Goal: Task Accomplishment & Management: Manage account settings

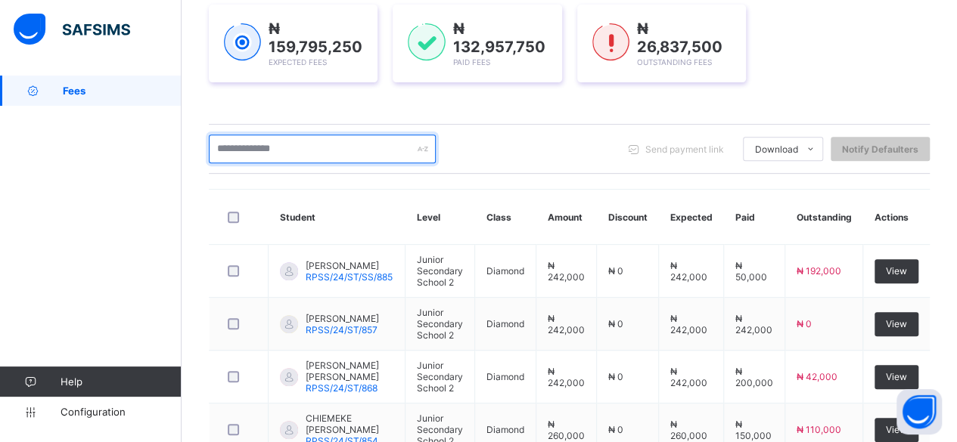
click at [315, 150] on input "text" at bounding box center [322, 149] width 227 height 29
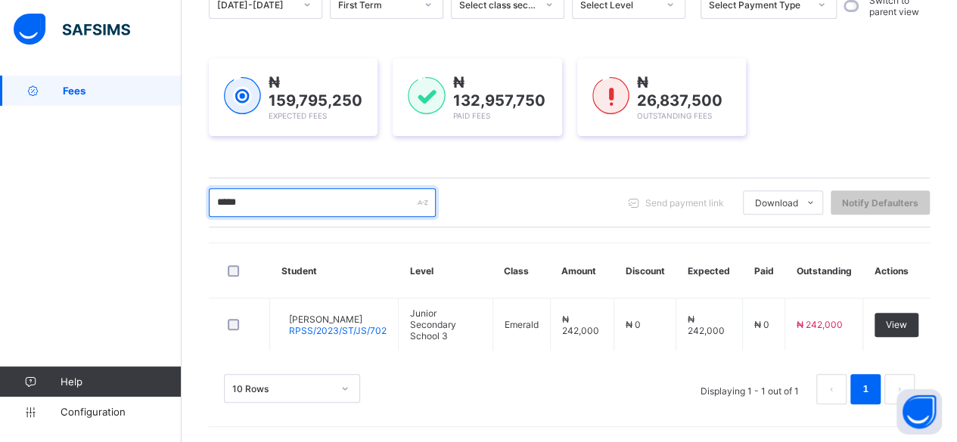
scroll to position [168, 0]
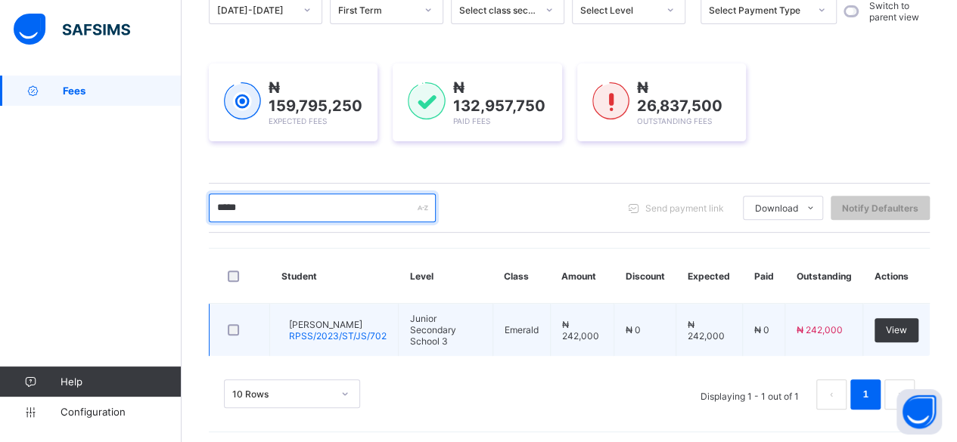
type input "*****"
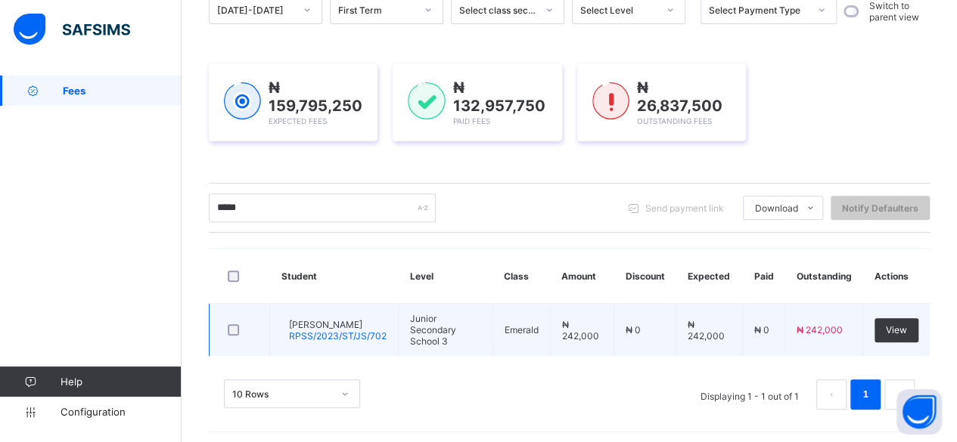
click at [340, 319] on span "[PERSON_NAME]" at bounding box center [338, 324] width 98 height 11
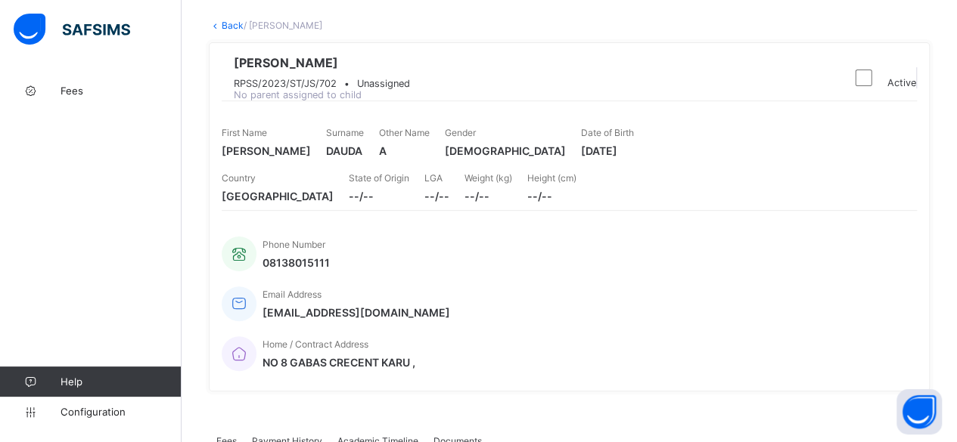
scroll to position [26, 0]
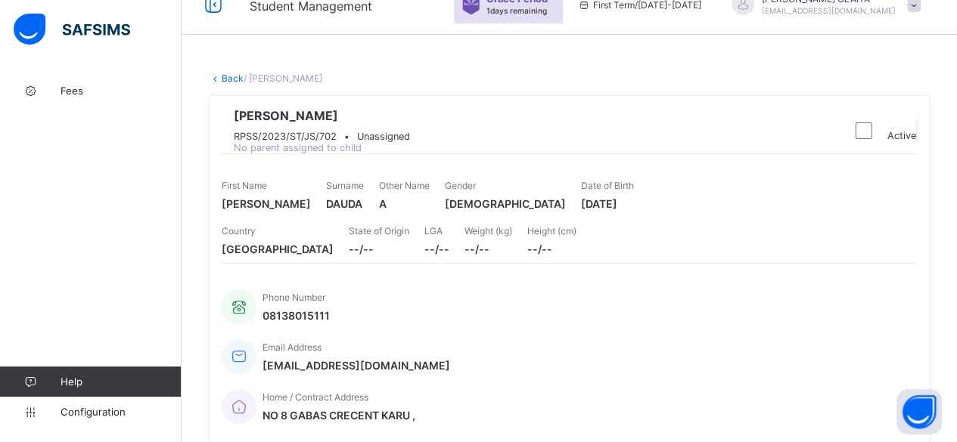
click at [228, 73] on link "Back" at bounding box center [233, 78] width 22 height 11
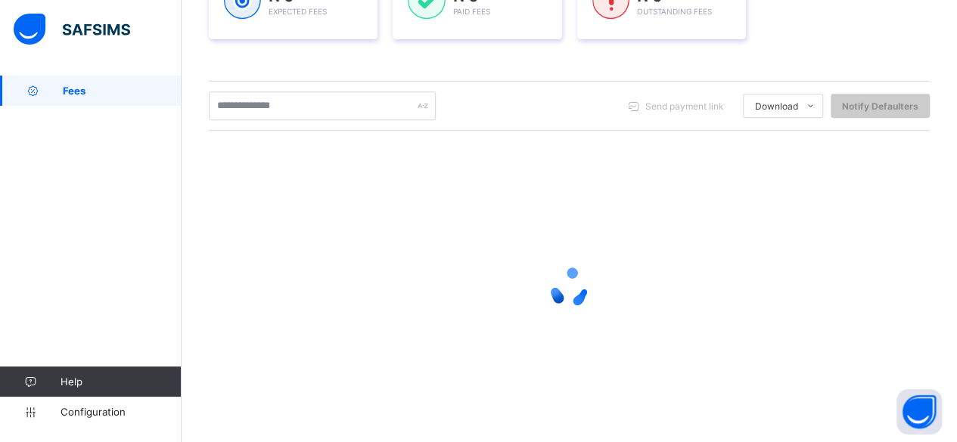
scroll to position [278, 0]
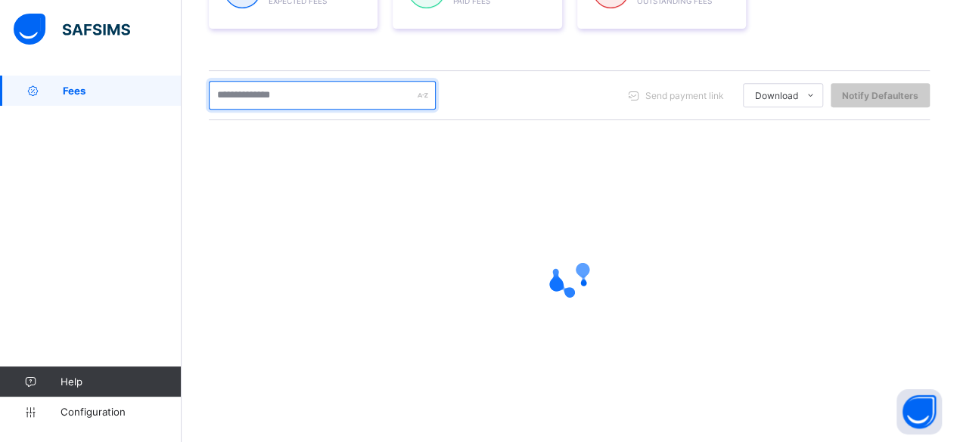
click at [225, 96] on input "text" at bounding box center [322, 95] width 227 height 29
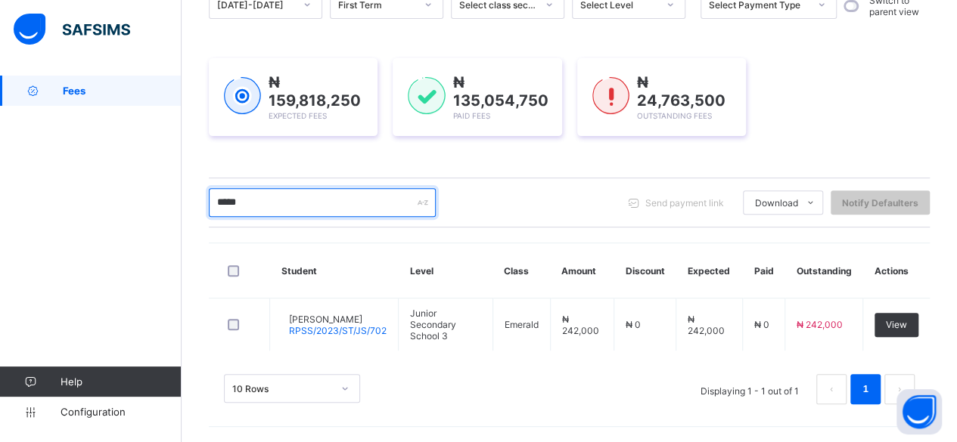
scroll to position [168, 0]
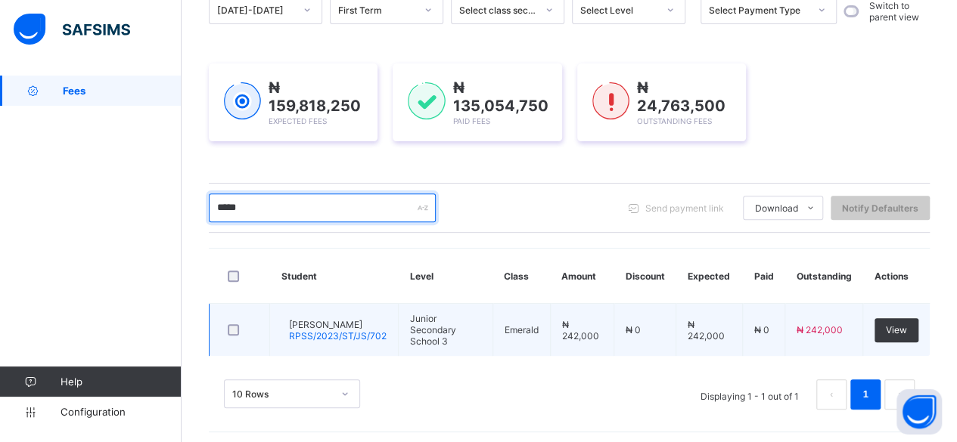
type input "*****"
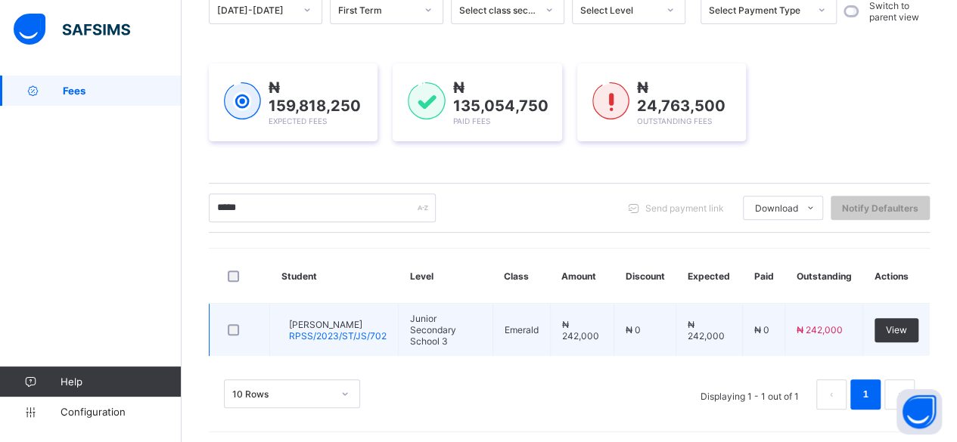
click at [318, 324] on span "[PERSON_NAME]" at bounding box center [338, 324] width 98 height 11
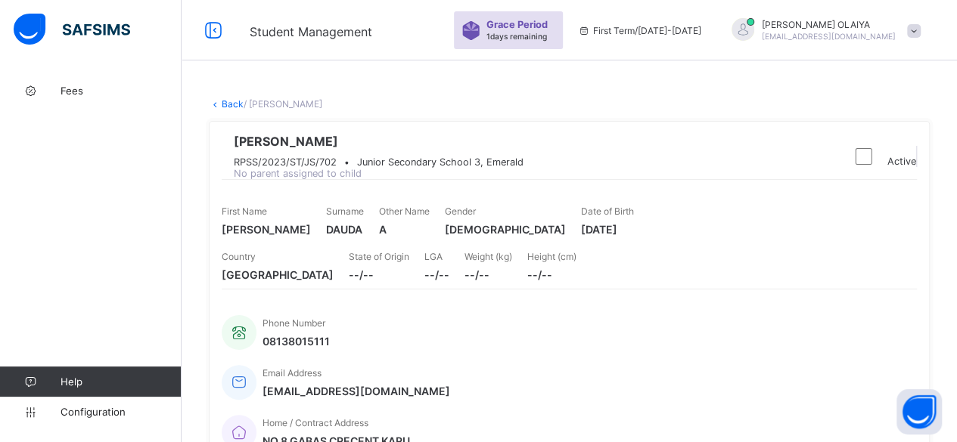
click at [231, 101] on link "Back" at bounding box center [233, 103] width 22 height 11
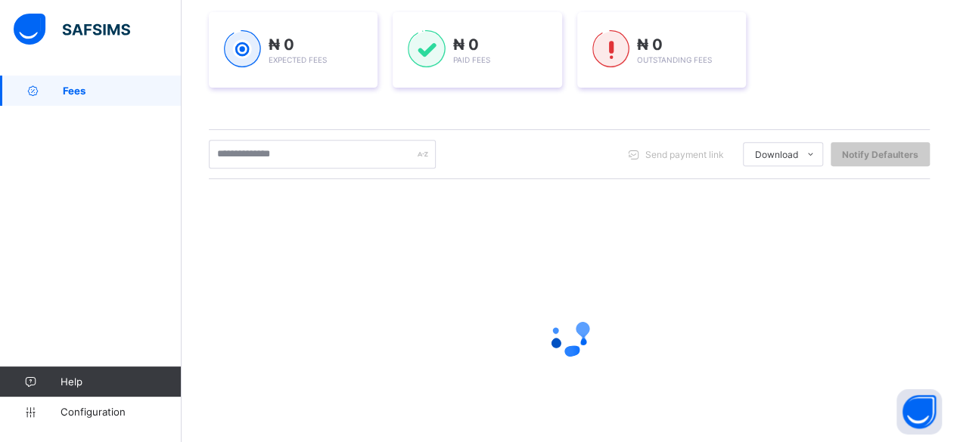
scroll to position [227, 0]
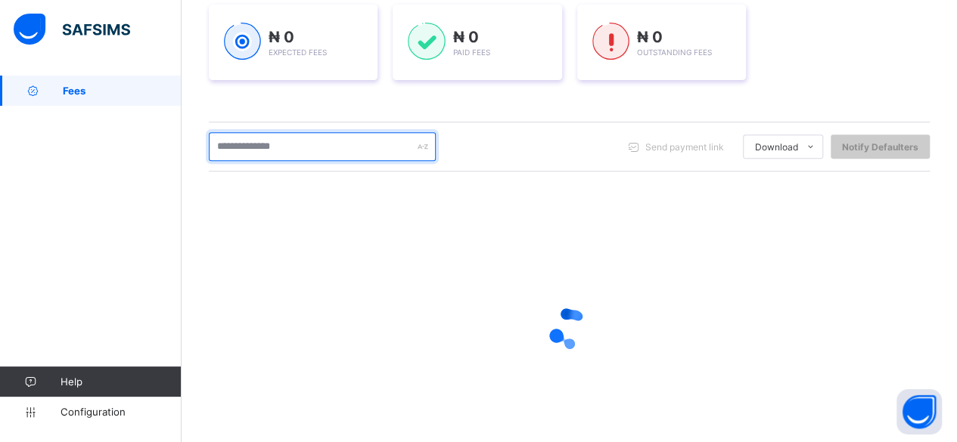
click at [241, 146] on input "text" at bounding box center [322, 146] width 227 height 29
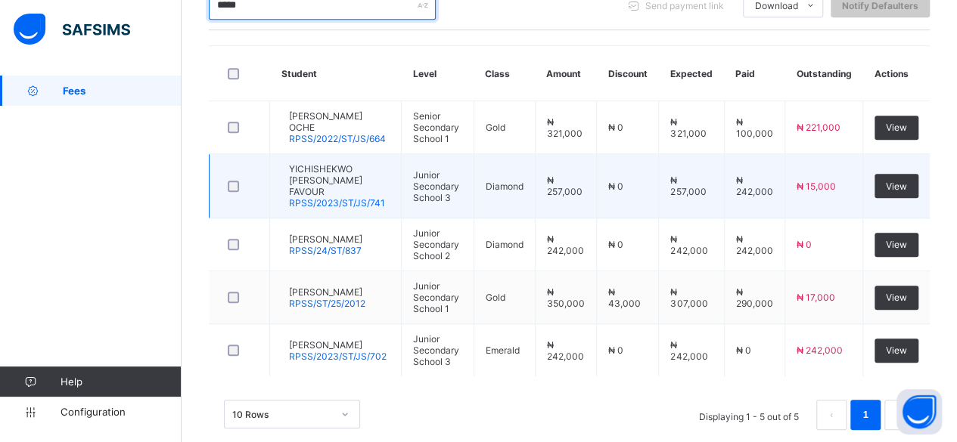
scroll to position [370, 0]
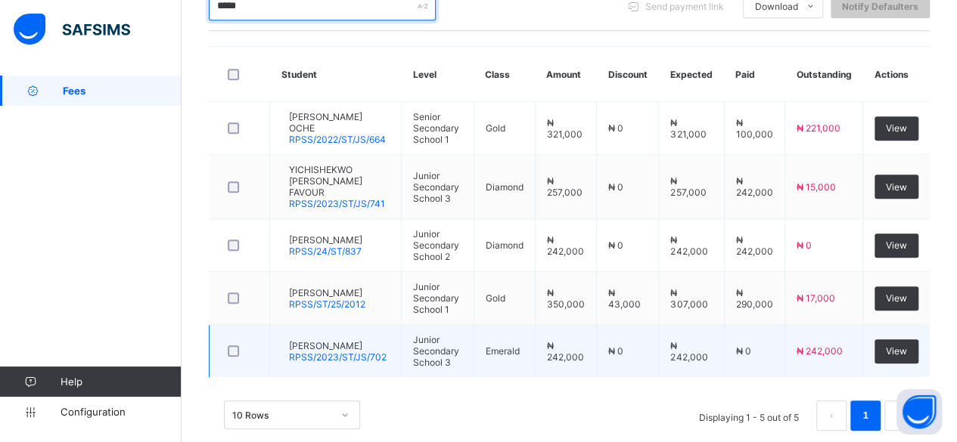
type input "*****"
click at [329, 352] on span "RPSS/2023/ST/JS/702" at bounding box center [338, 357] width 98 height 11
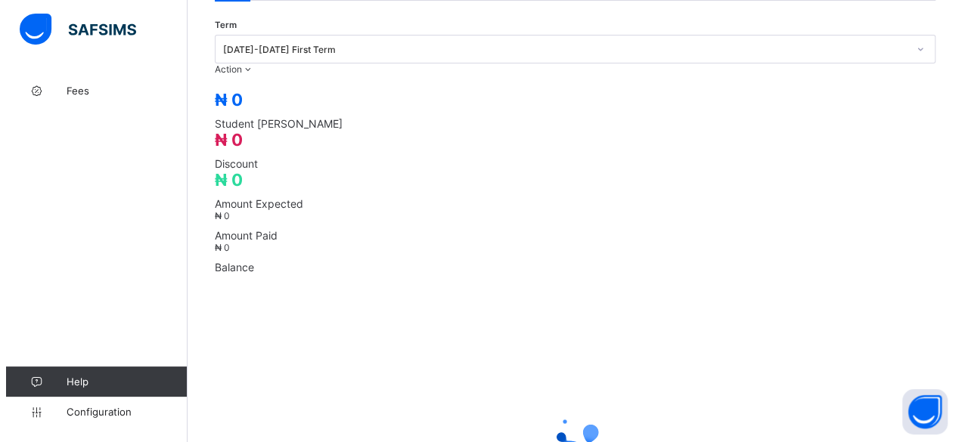
scroll to position [227, 0]
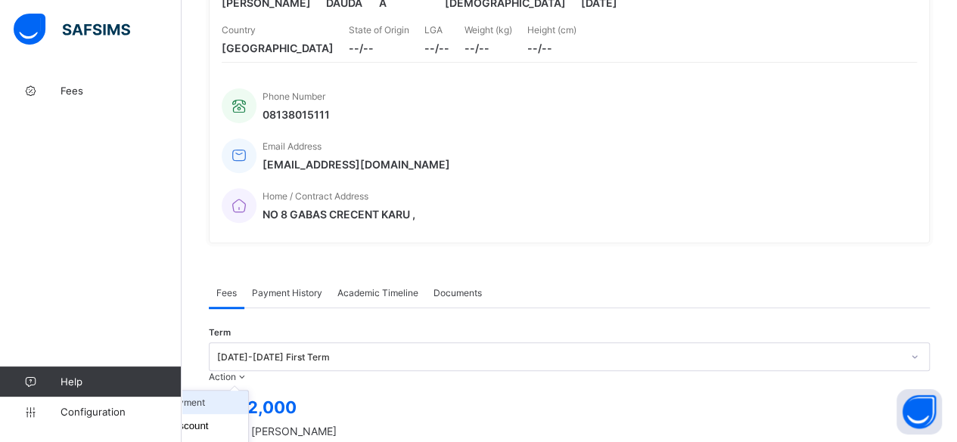
click at [248, 391] on li "Receive Payment" at bounding box center [186, 402] width 124 height 23
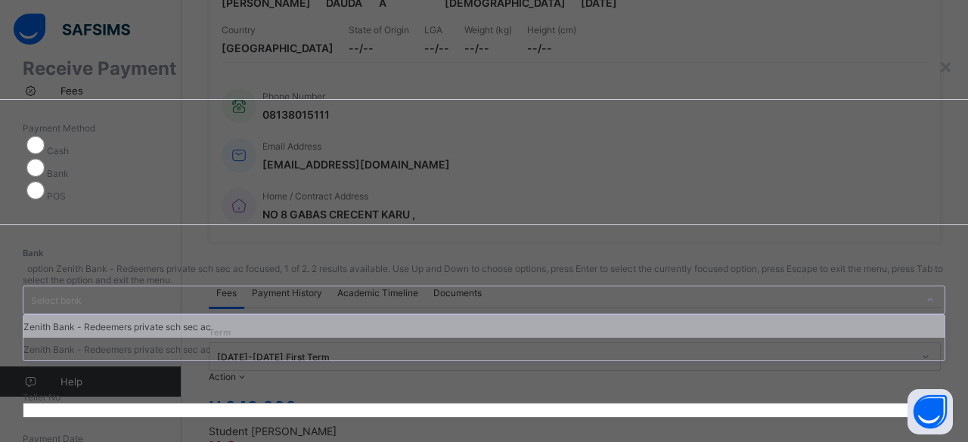
click at [82, 286] on div "Select bank" at bounding box center [56, 300] width 51 height 29
click at [405, 315] on div "Zenith Bank - Redeemers private sch sec ac" at bounding box center [483, 326] width 921 height 23
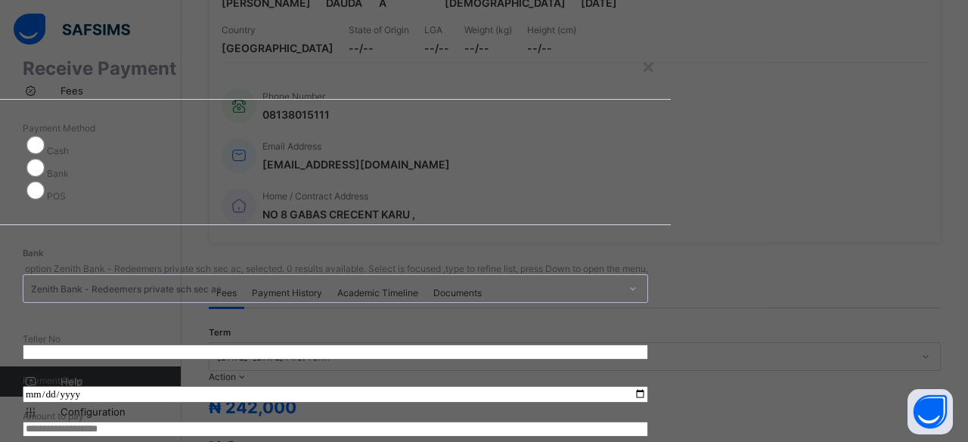
click at [505, 345] on input "text" at bounding box center [335, 352] width 625 height 15
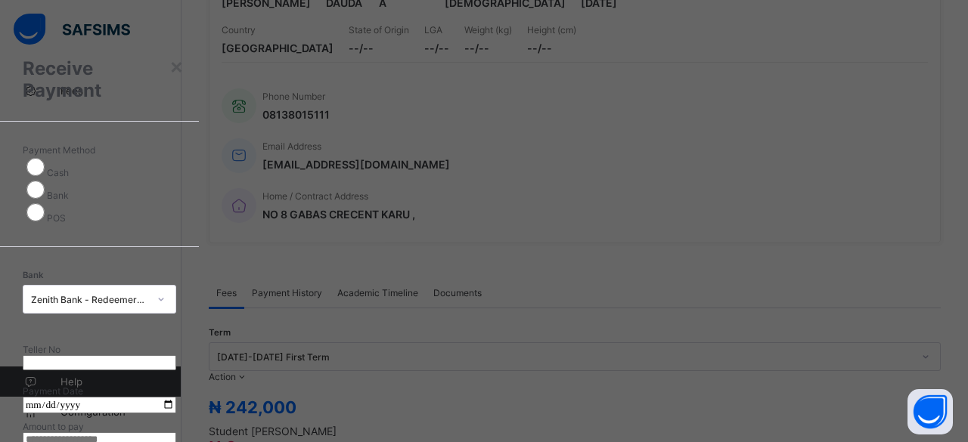
paste input "**********"
type input "**********"
click at [176, 397] on input "date" at bounding box center [100, 405] width 154 height 17
type input "**********"
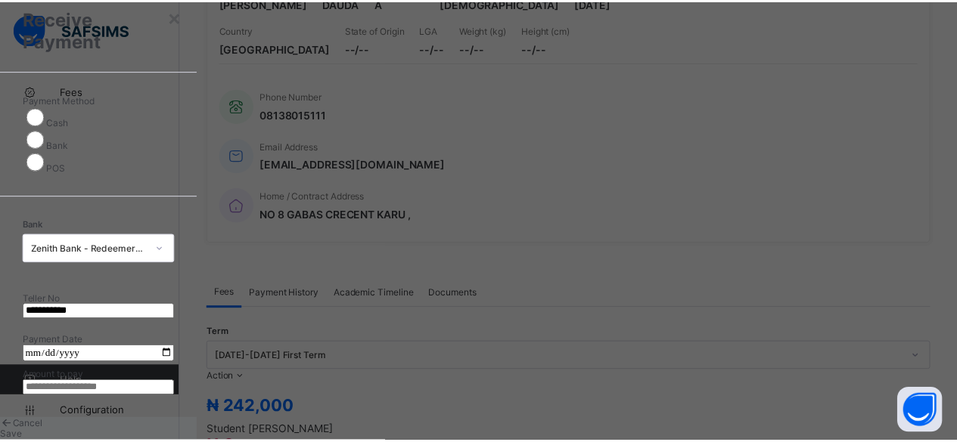
scroll to position [76, 0]
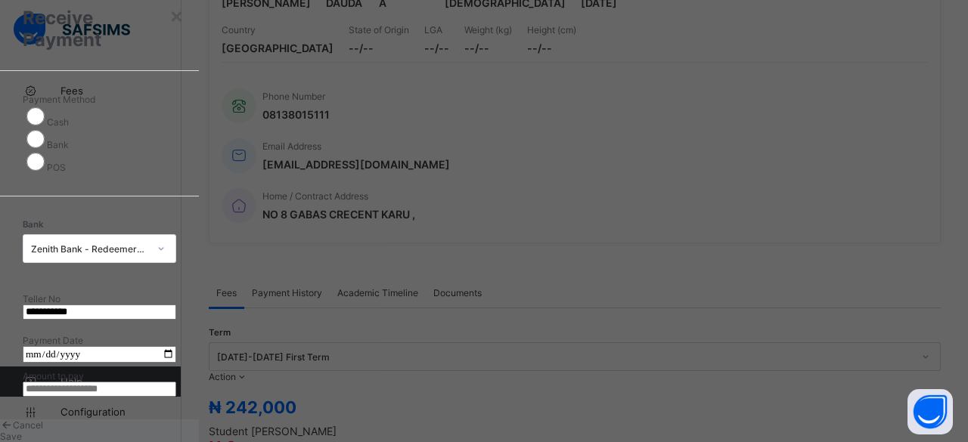
click at [176, 382] on input "currency" at bounding box center [100, 389] width 154 height 15
type input "*********"
click at [22, 431] on span "Save" at bounding box center [11, 436] width 22 height 11
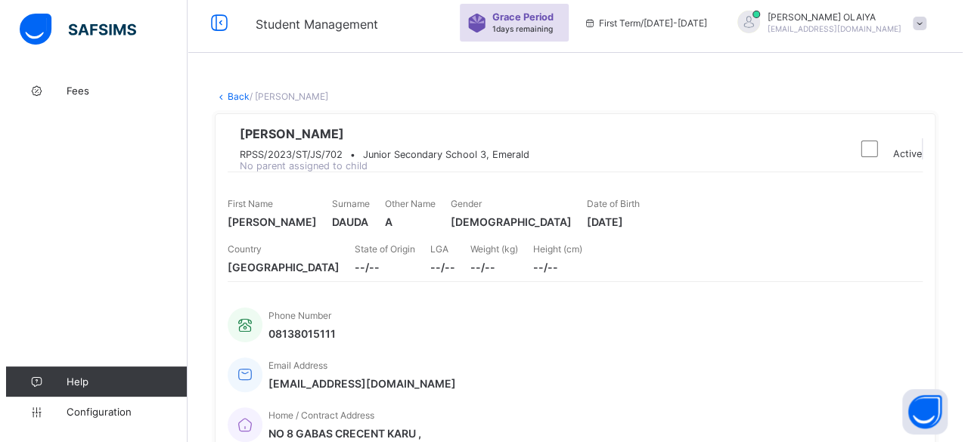
scroll to position [0, 0]
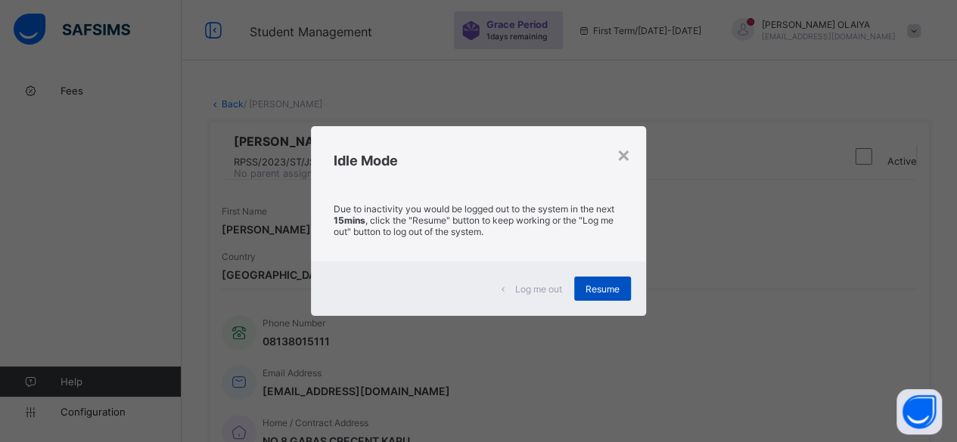
click at [599, 285] on span "Resume" at bounding box center [602, 289] width 34 height 11
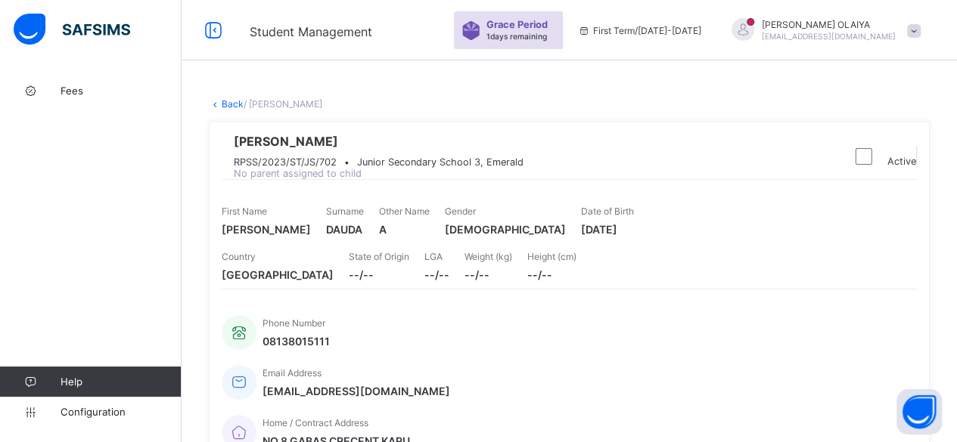
click at [228, 104] on link "Back" at bounding box center [233, 103] width 22 height 11
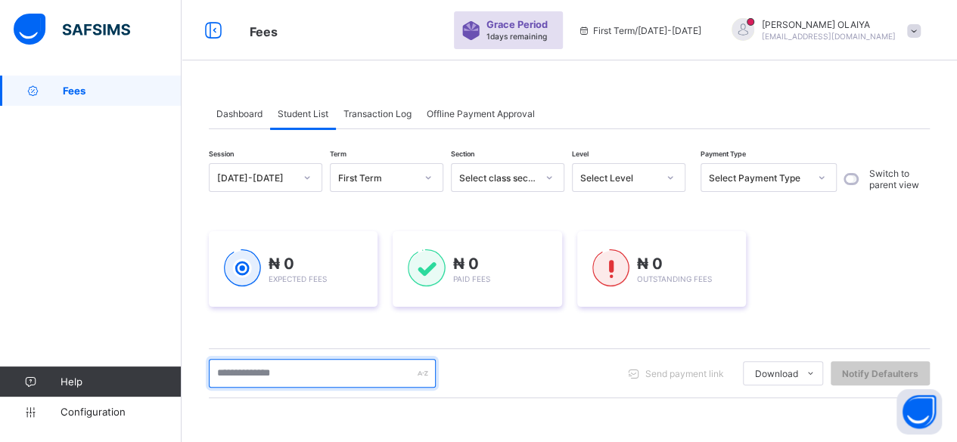
click at [252, 361] on input "text" at bounding box center [322, 373] width 227 height 29
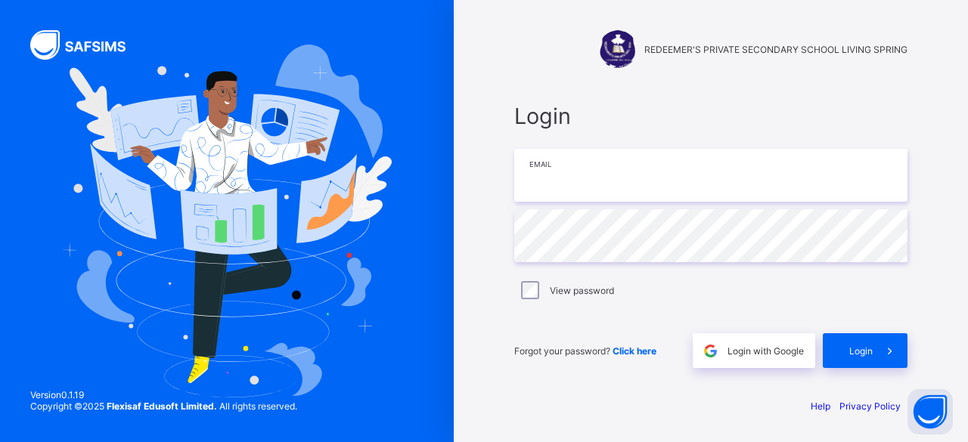
type input "**********"
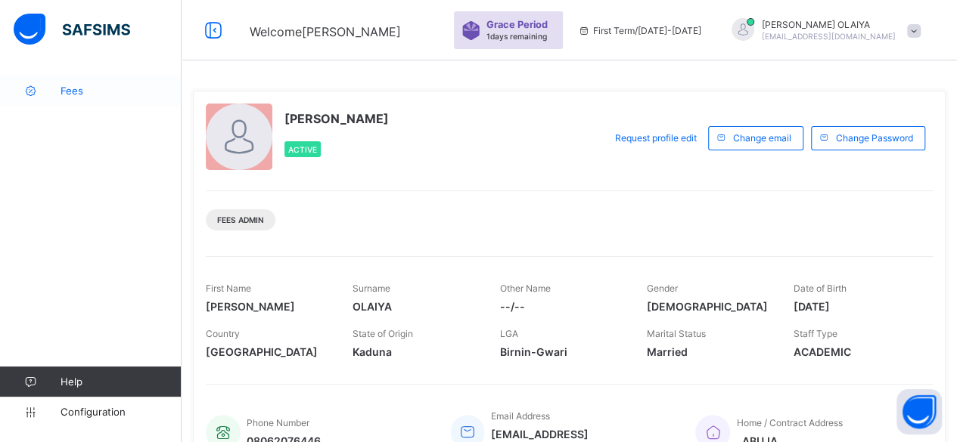
click at [71, 91] on span "Fees" at bounding box center [120, 91] width 121 height 12
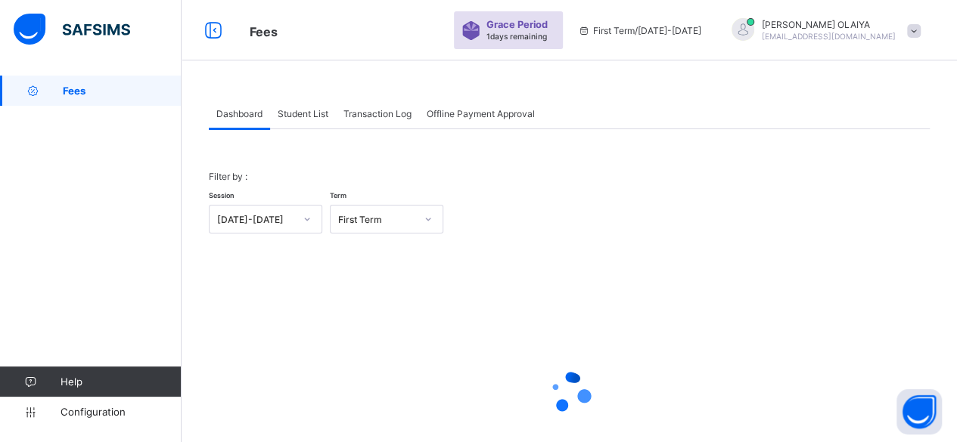
click at [294, 108] on span "Student List" at bounding box center [303, 113] width 51 height 11
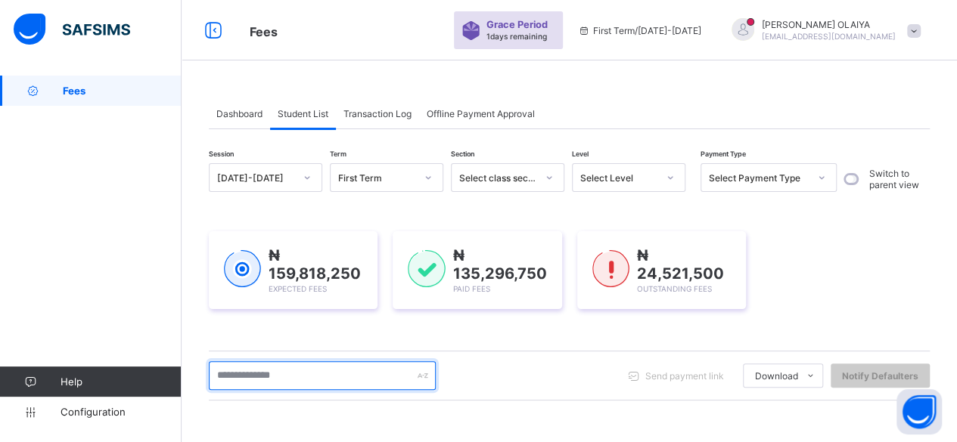
click at [274, 370] on input "text" at bounding box center [322, 375] width 227 height 29
type input "*"
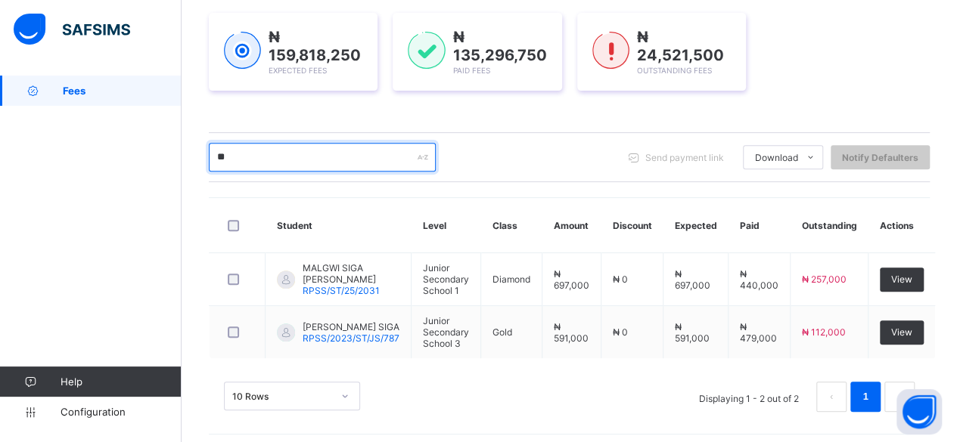
type input "*"
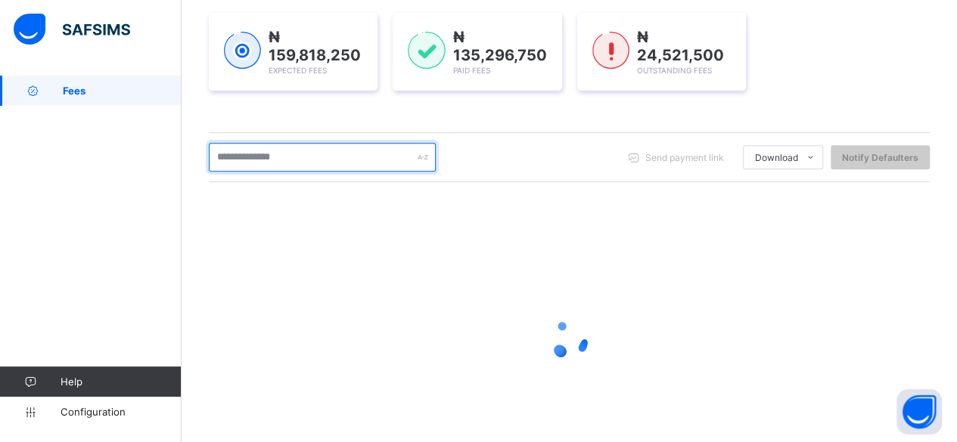
scroll to position [227, 0]
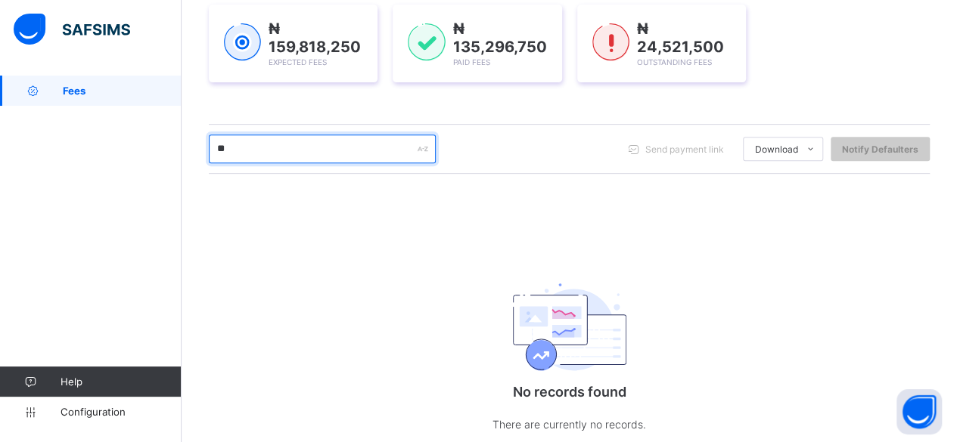
type input "*"
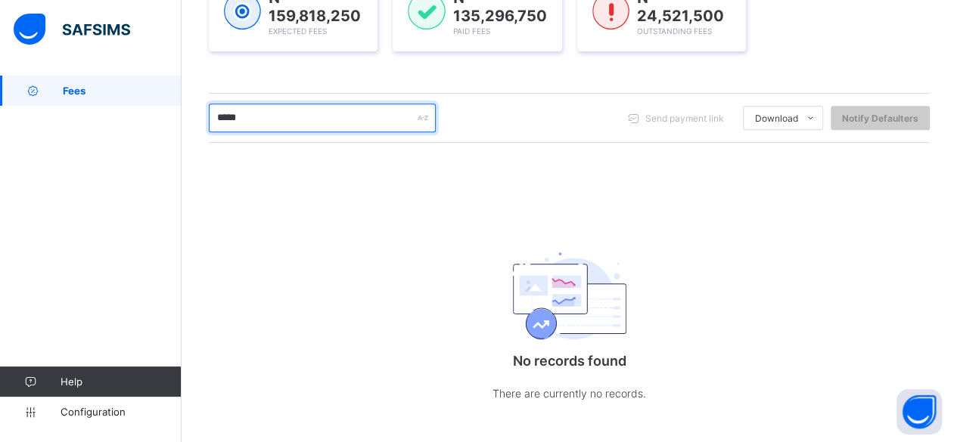
scroll to position [271, 0]
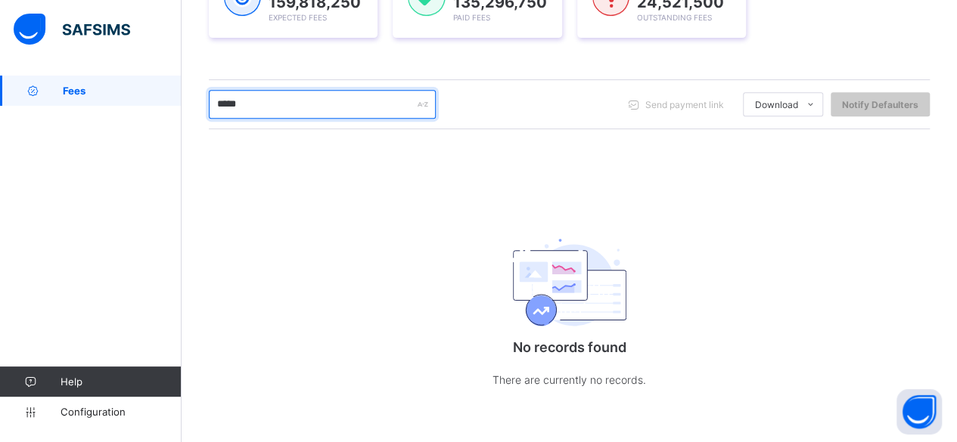
click at [287, 98] on input "*****" at bounding box center [322, 104] width 227 height 29
type input "*"
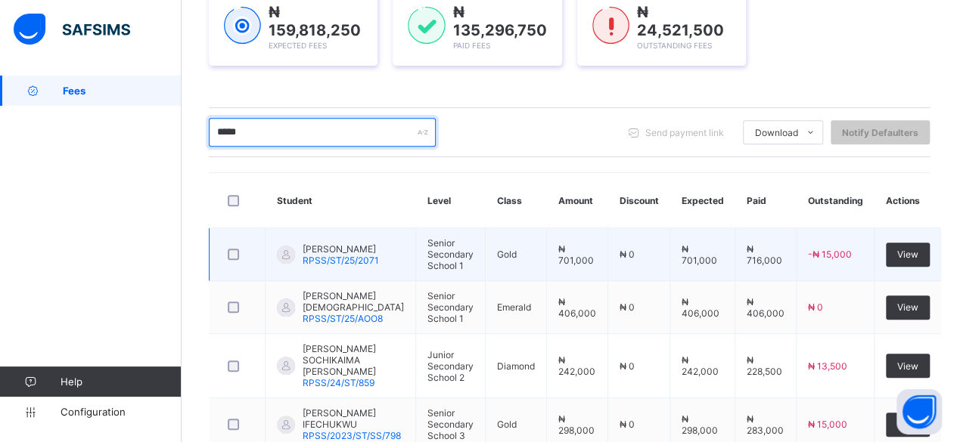
scroll to position [302, 0]
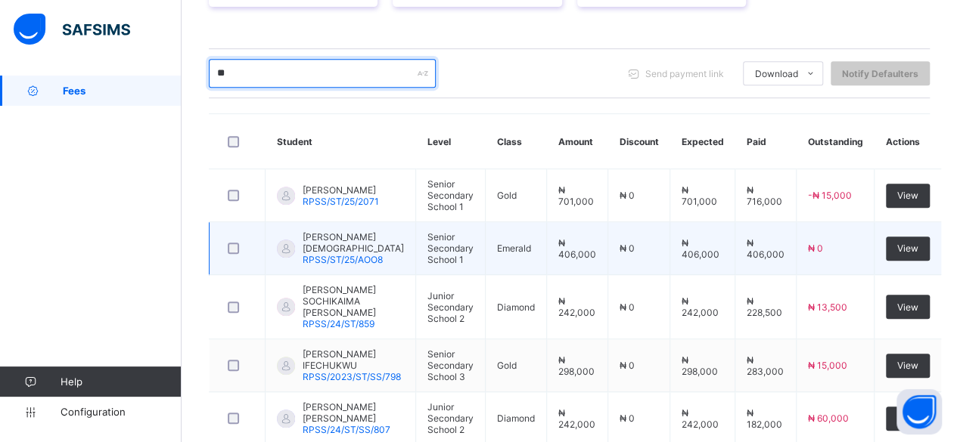
type input "*"
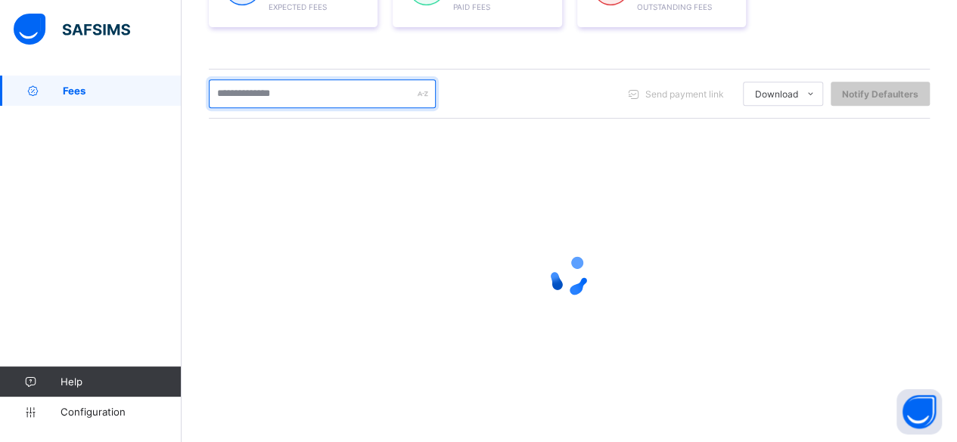
scroll to position [280, 0]
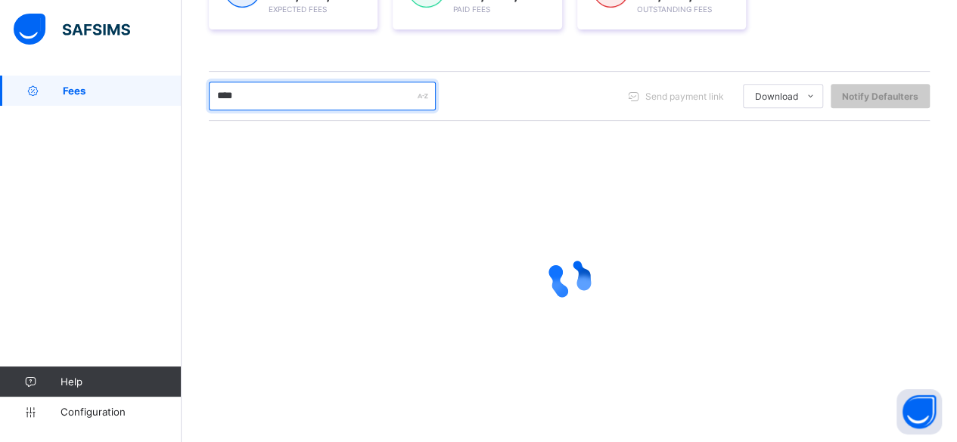
type input "*****"
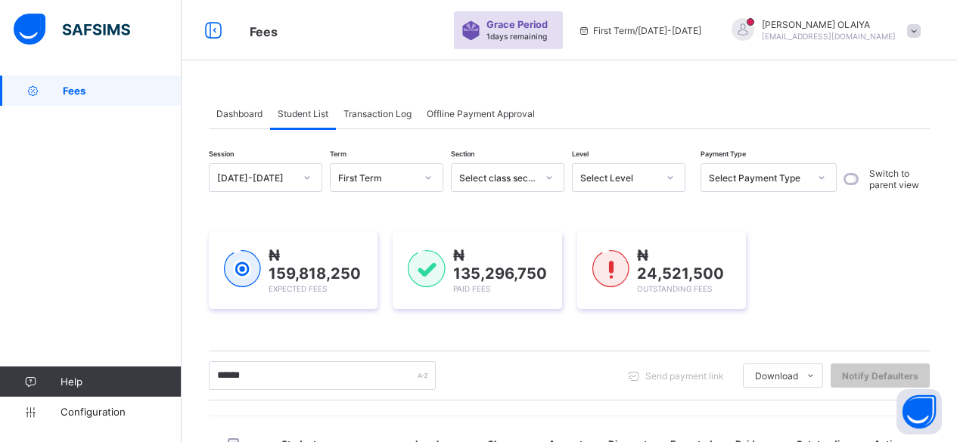
scroll to position [269, 0]
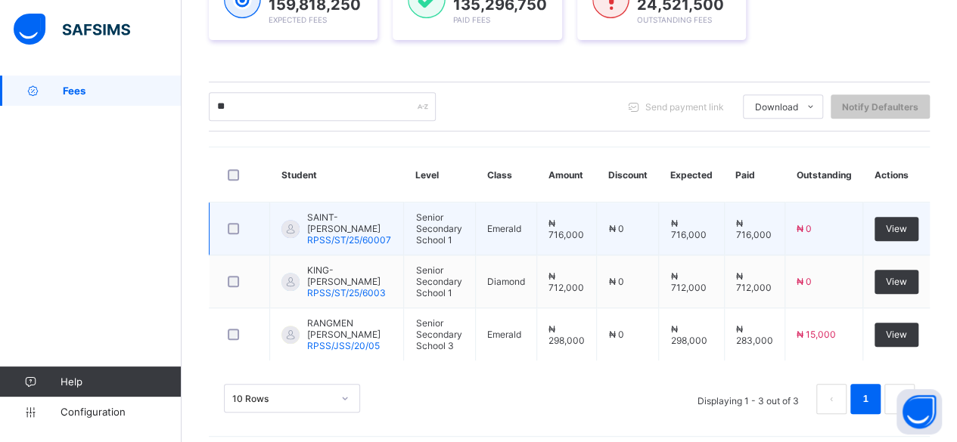
type input "*"
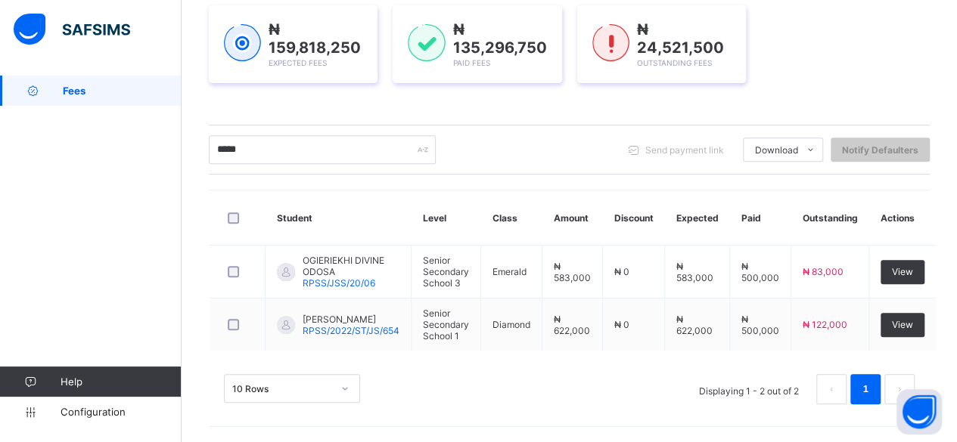
scroll to position [219, 0]
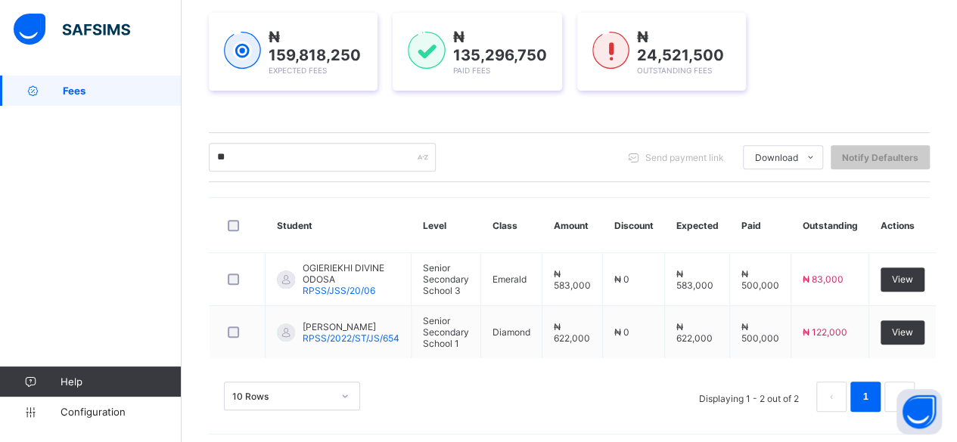
type input "*"
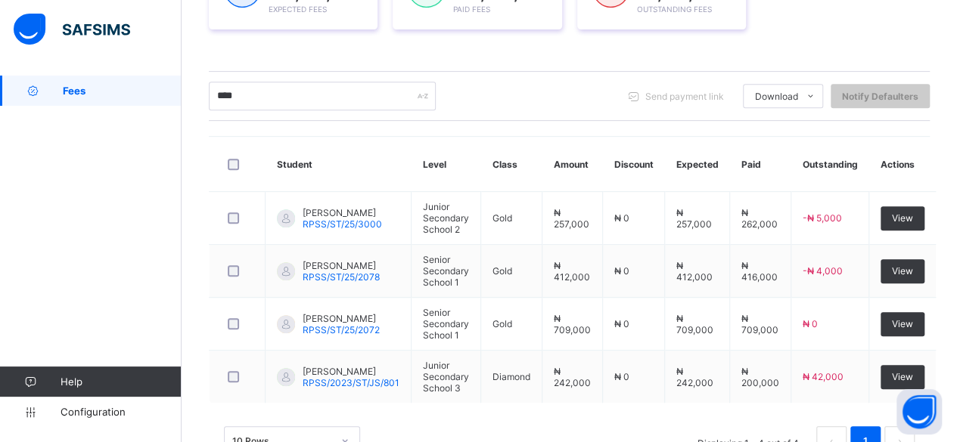
scroll to position [302, 0]
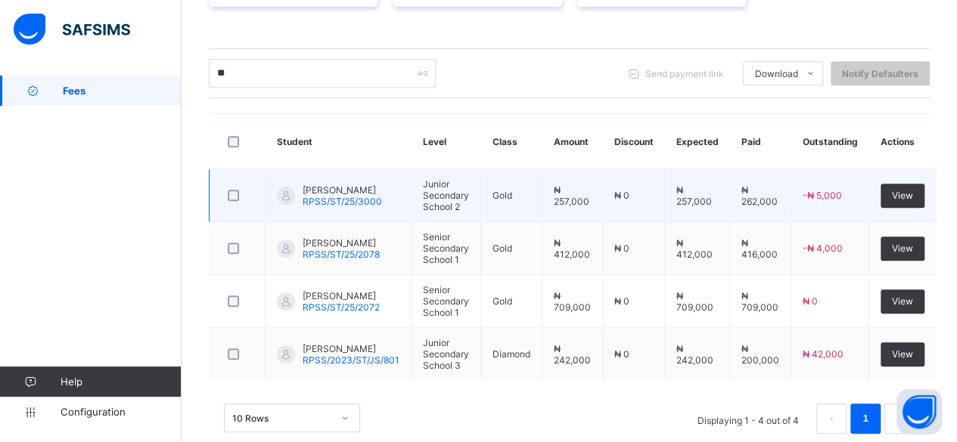
type input "*"
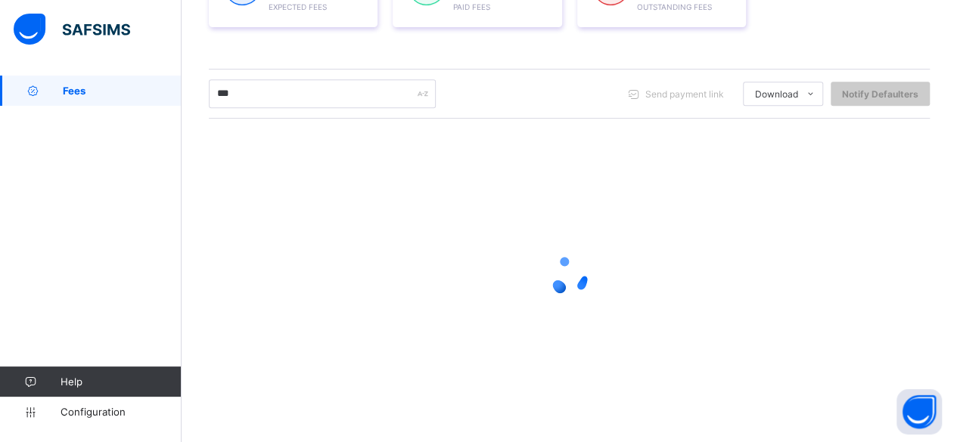
scroll to position [280, 0]
type input "*****"
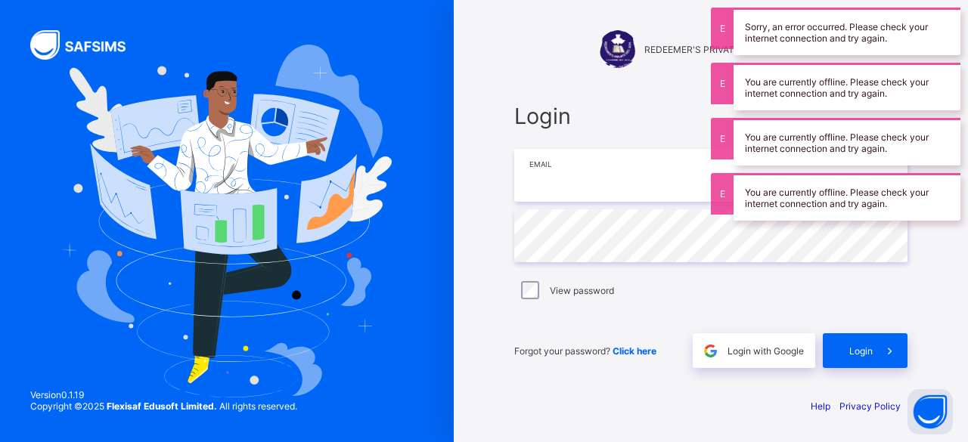
type input "**********"
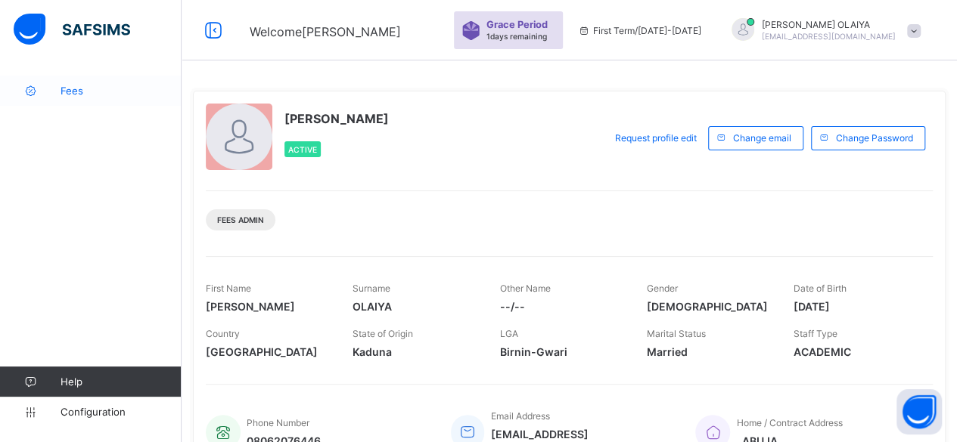
click at [73, 91] on span "Fees" at bounding box center [120, 91] width 121 height 12
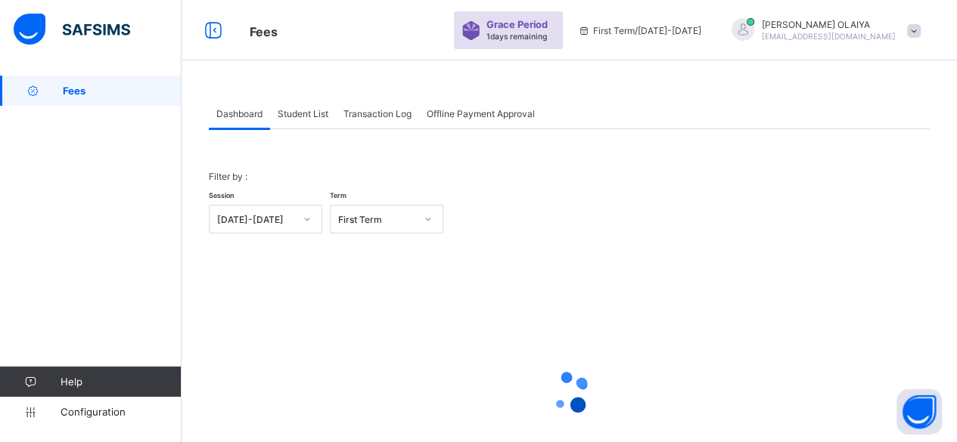
click at [306, 115] on span "Student List" at bounding box center [303, 113] width 51 height 11
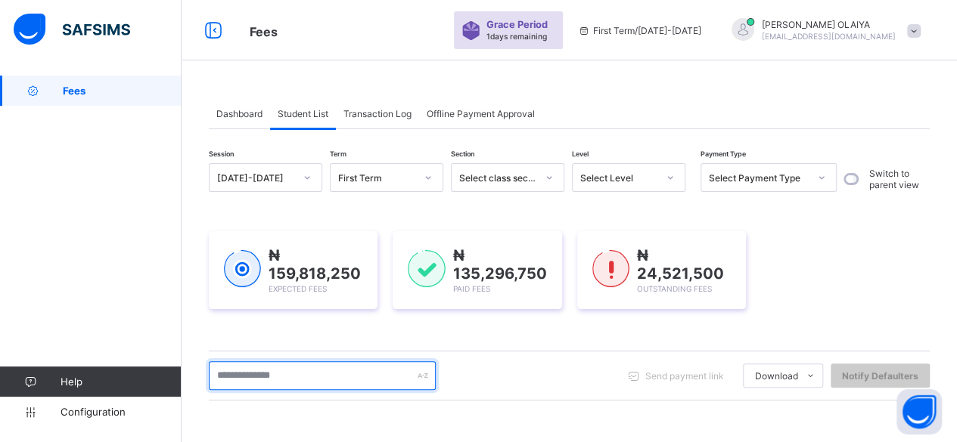
click at [238, 371] on input "text" at bounding box center [322, 375] width 227 height 29
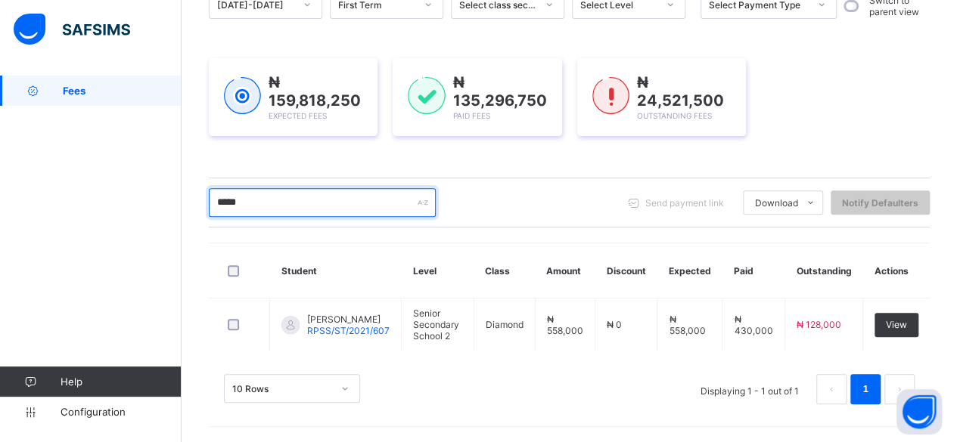
scroll to position [168, 0]
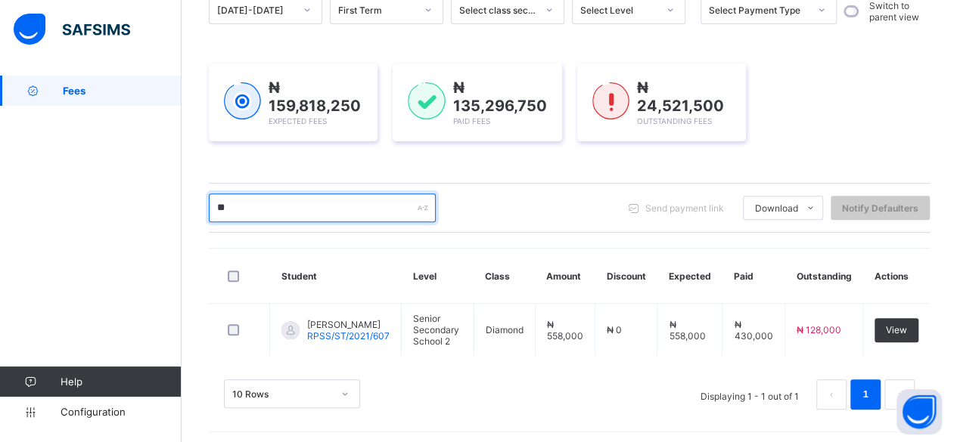
type input "*"
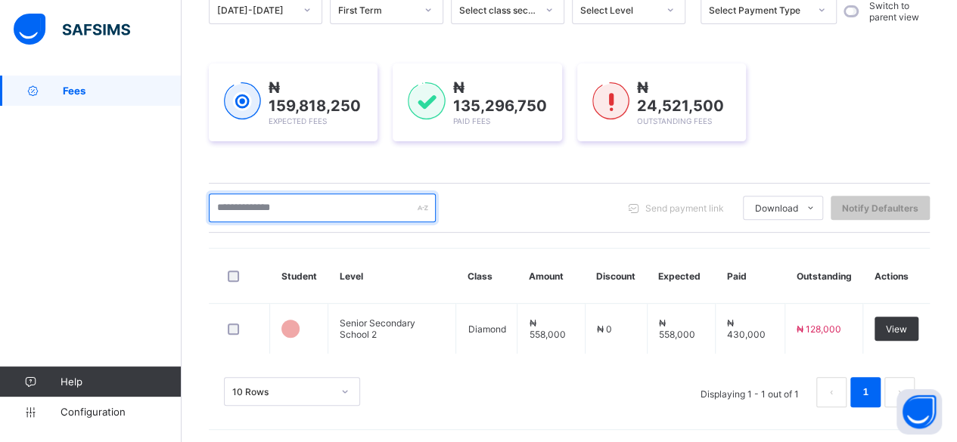
scroll to position [227, 0]
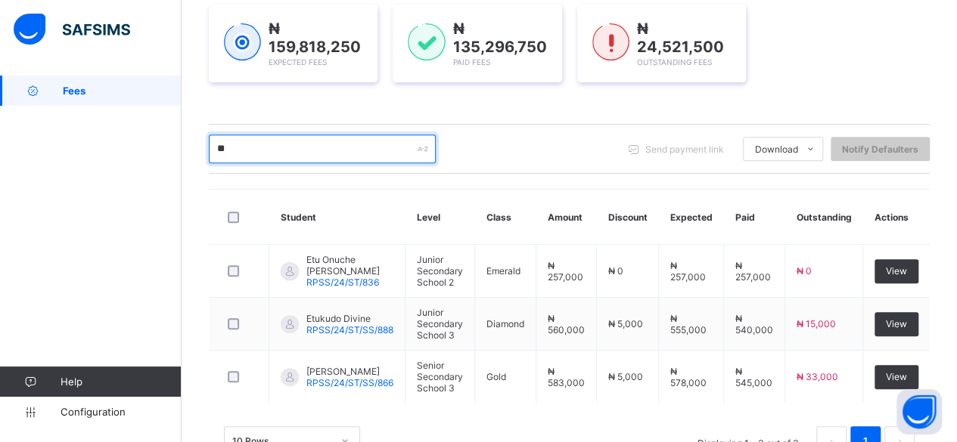
type input "*"
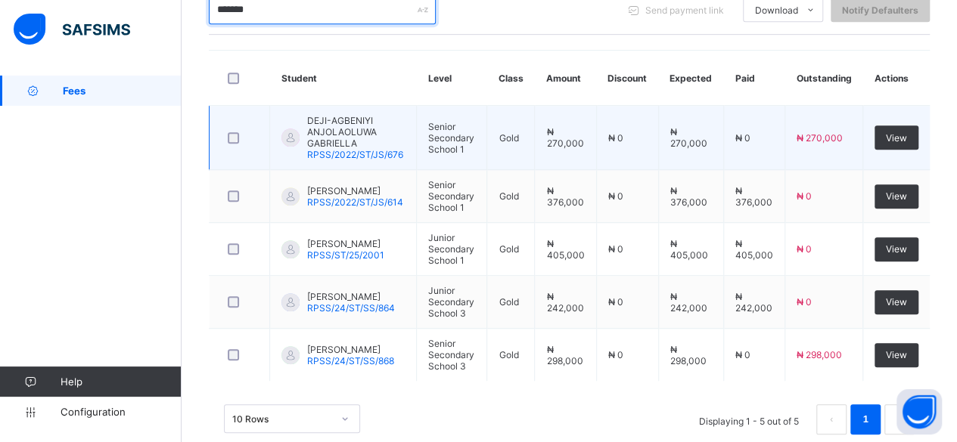
scroll to position [378, 0]
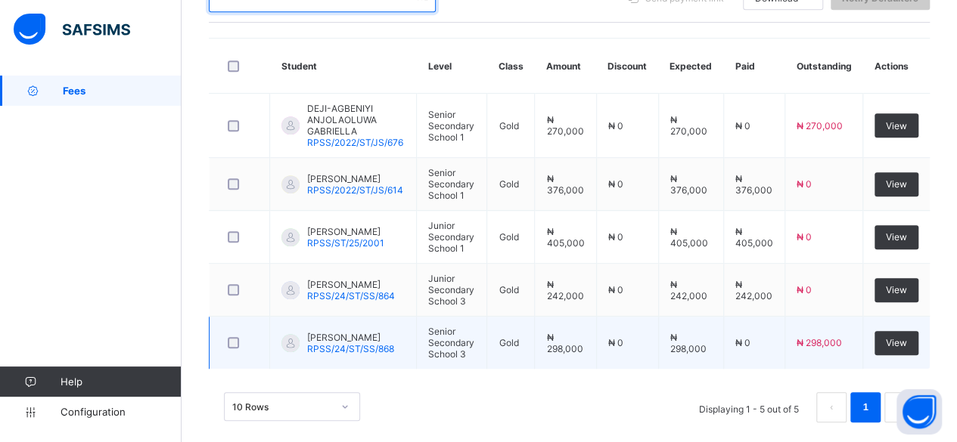
type input "*******"
click at [324, 332] on span "[PERSON_NAME]" at bounding box center [350, 337] width 87 height 11
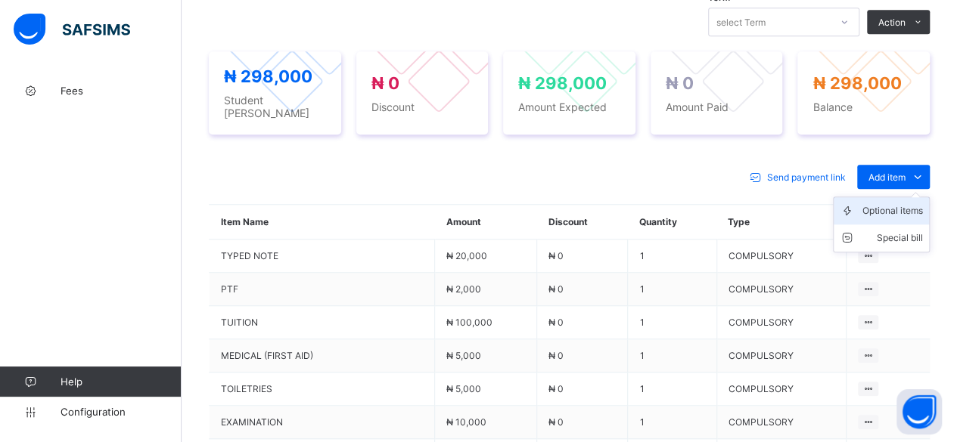
scroll to position [529, 0]
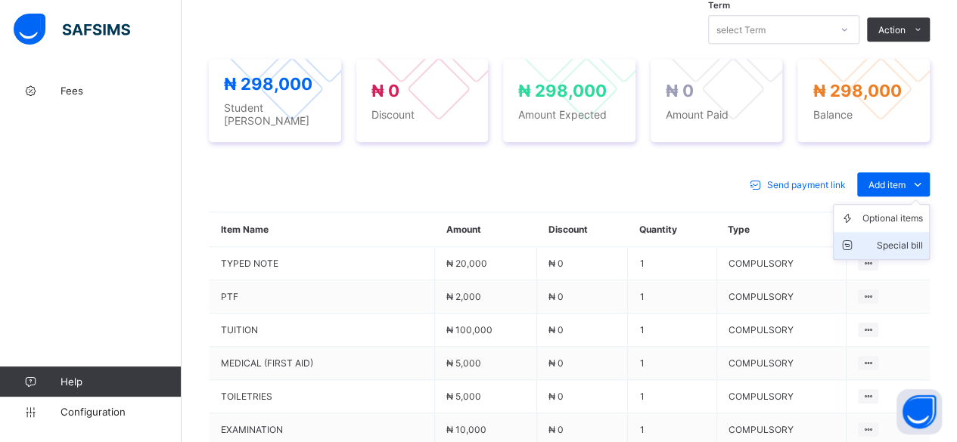
click at [907, 238] on div "Special bill" at bounding box center [892, 245] width 60 height 15
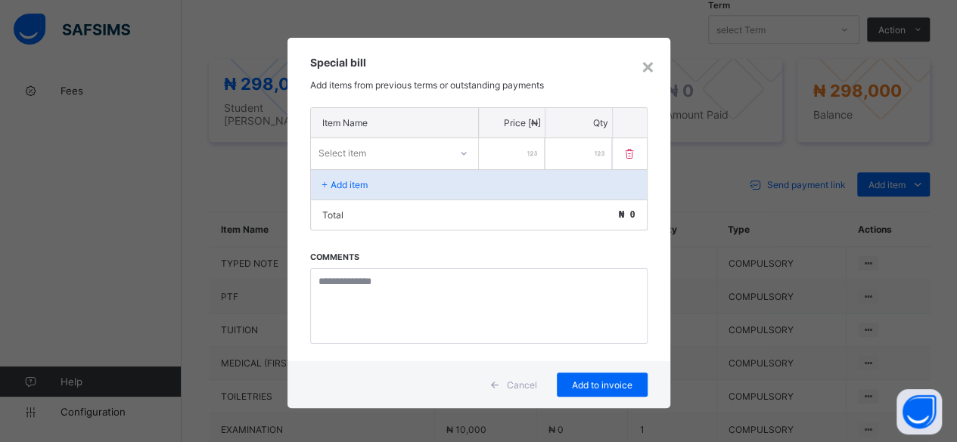
click at [395, 152] on div "Select item" at bounding box center [380, 152] width 138 height 21
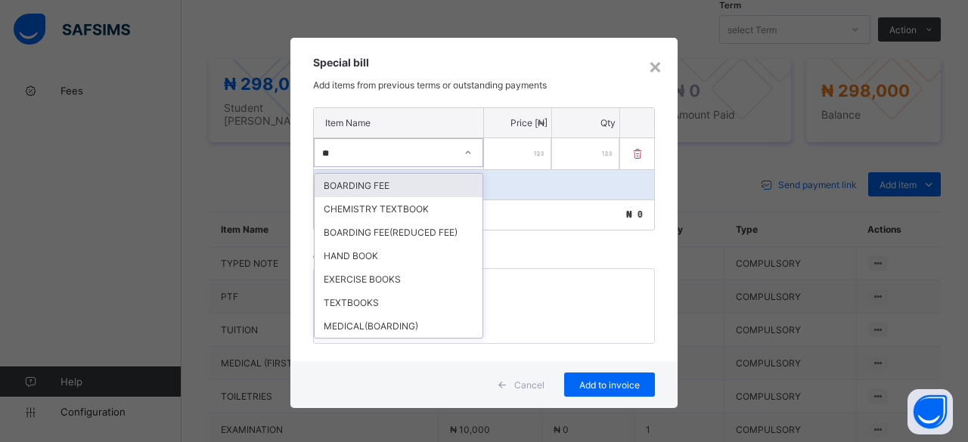
type input "***"
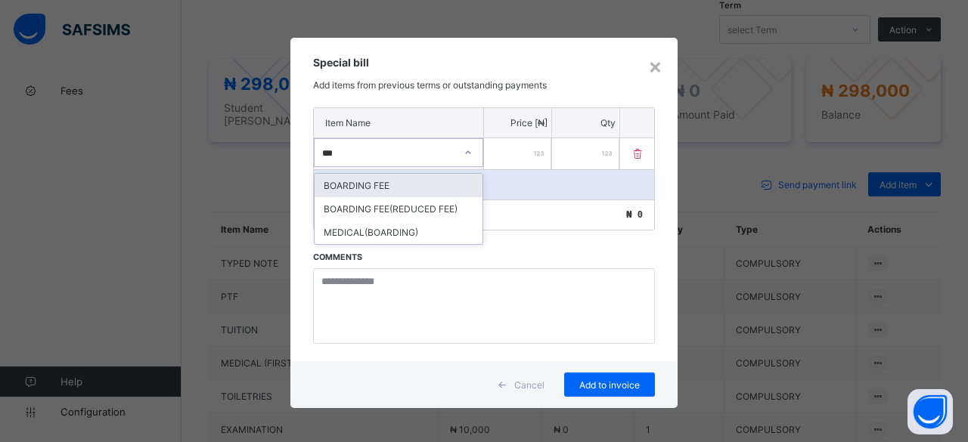
click at [368, 181] on div "BOARDING FEE" at bounding box center [399, 185] width 168 height 23
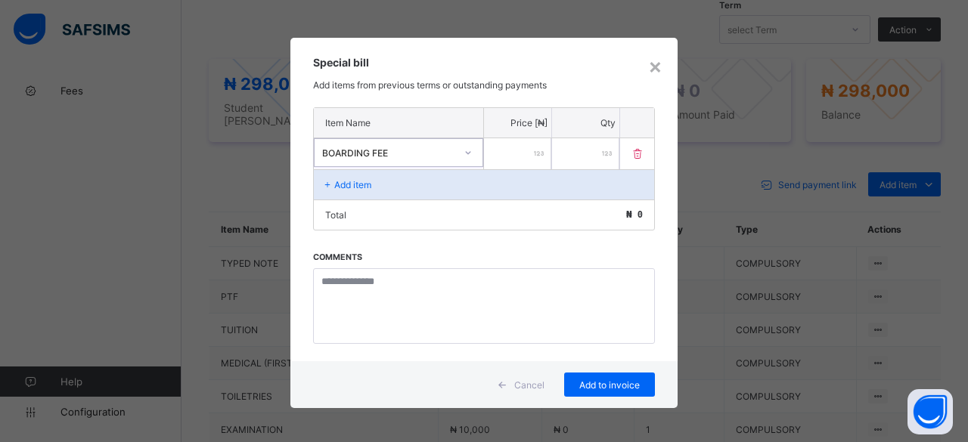
click at [504, 152] on input "number" at bounding box center [517, 153] width 67 height 31
type input "******"
click at [334, 179] on p "Add item" at bounding box center [352, 184] width 37 height 11
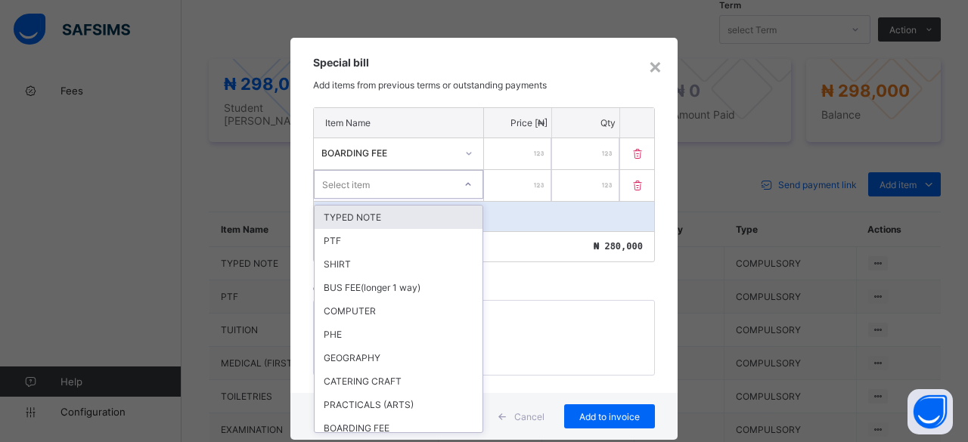
click at [335, 175] on div "Select item" at bounding box center [346, 184] width 48 height 29
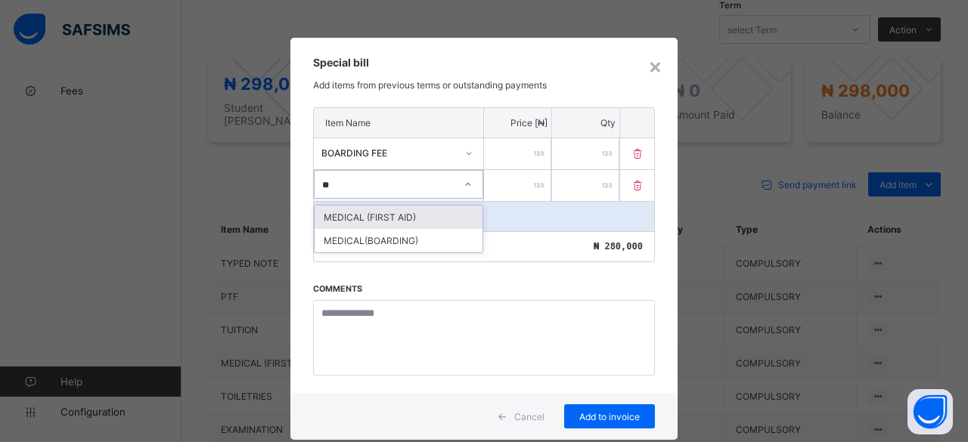
type input "***"
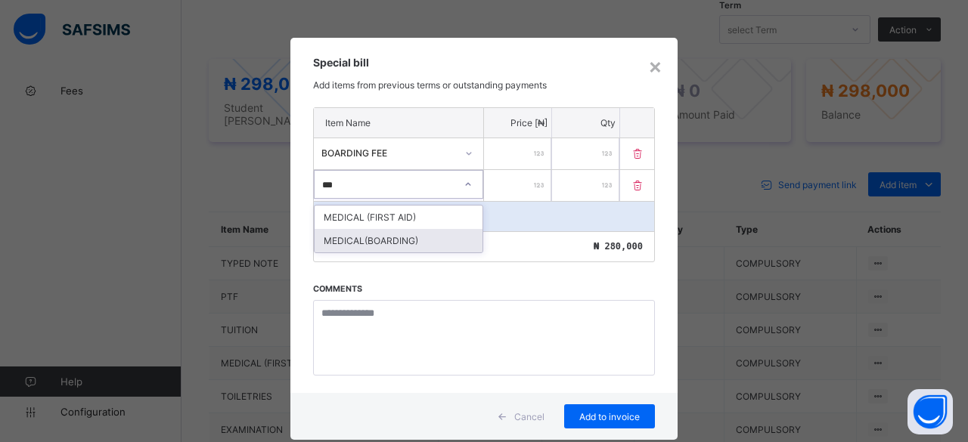
click at [334, 230] on div "MEDICAL(BOARDING)" at bounding box center [399, 240] width 168 height 23
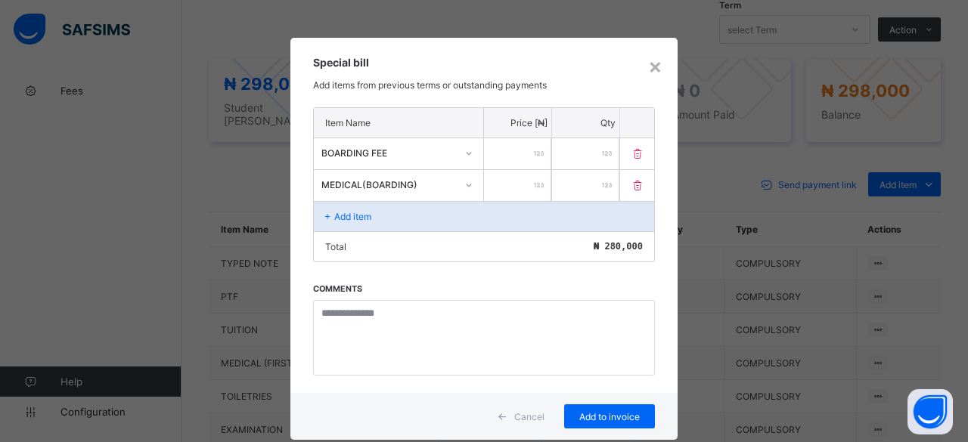
click at [497, 174] on input "number" at bounding box center [517, 185] width 67 height 31
type input "****"
click at [620, 411] on span "Add to invoice" at bounding box center [609, 416] width 68 height 11
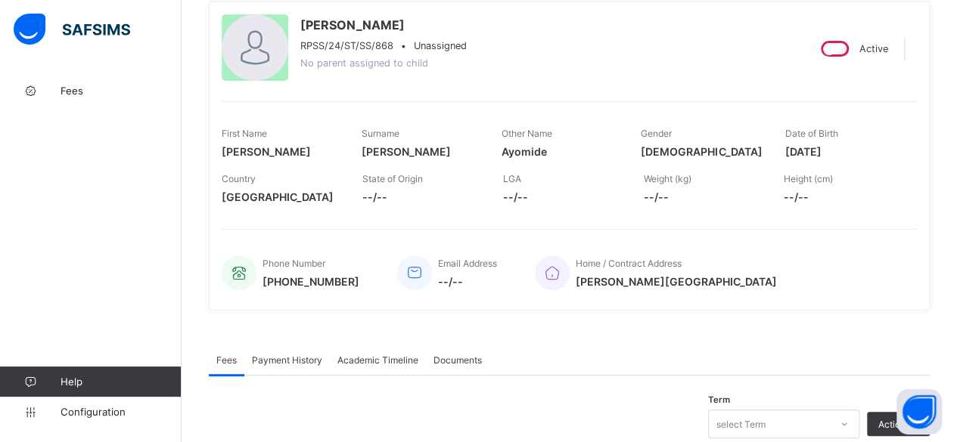
scroll to position [0, 0]
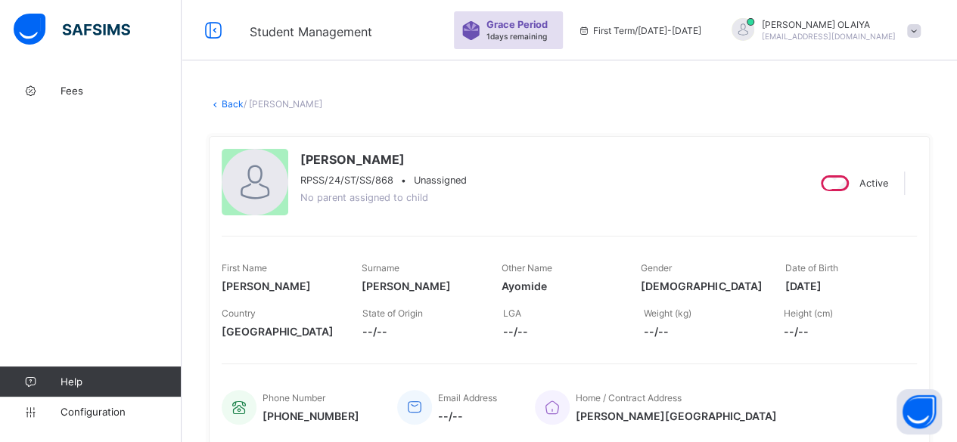
click at [230, 102] on link "Back" at bounding box center [233, 103] width 22 height 11
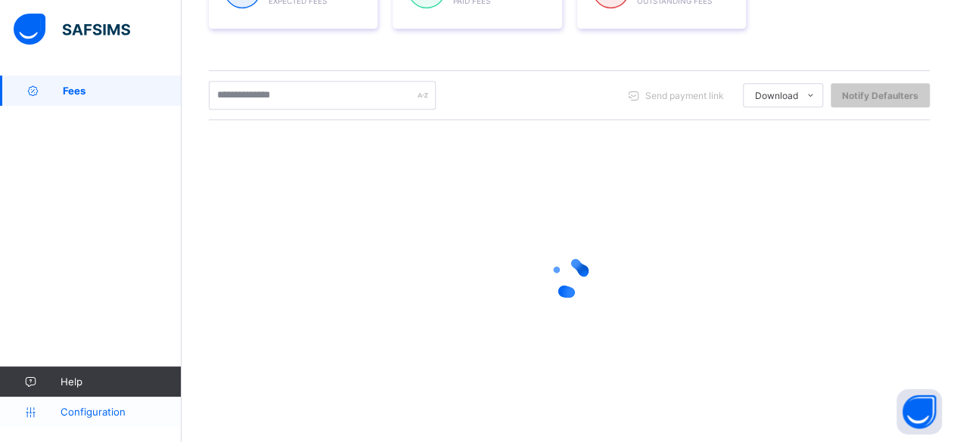
scroll to position [280, 0]
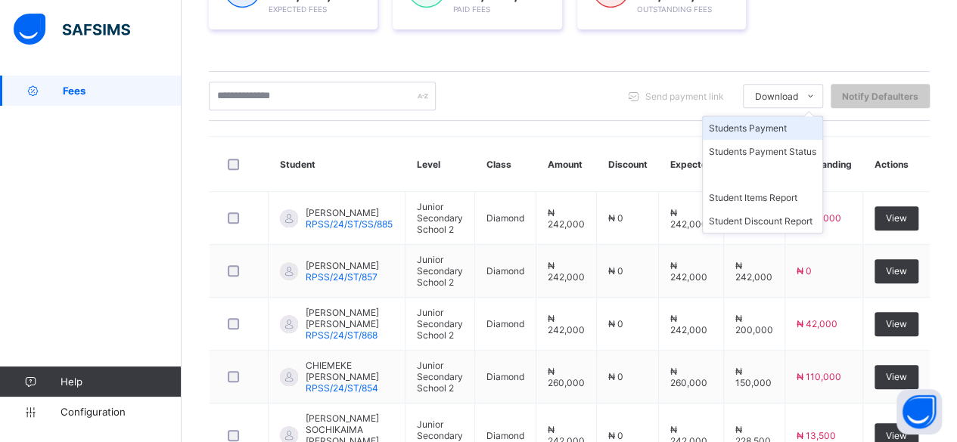
click at [783, 123] on li "Students Payment" at bounding box center [762, 127] width 119 height 23
